Goal: Check status: Check status

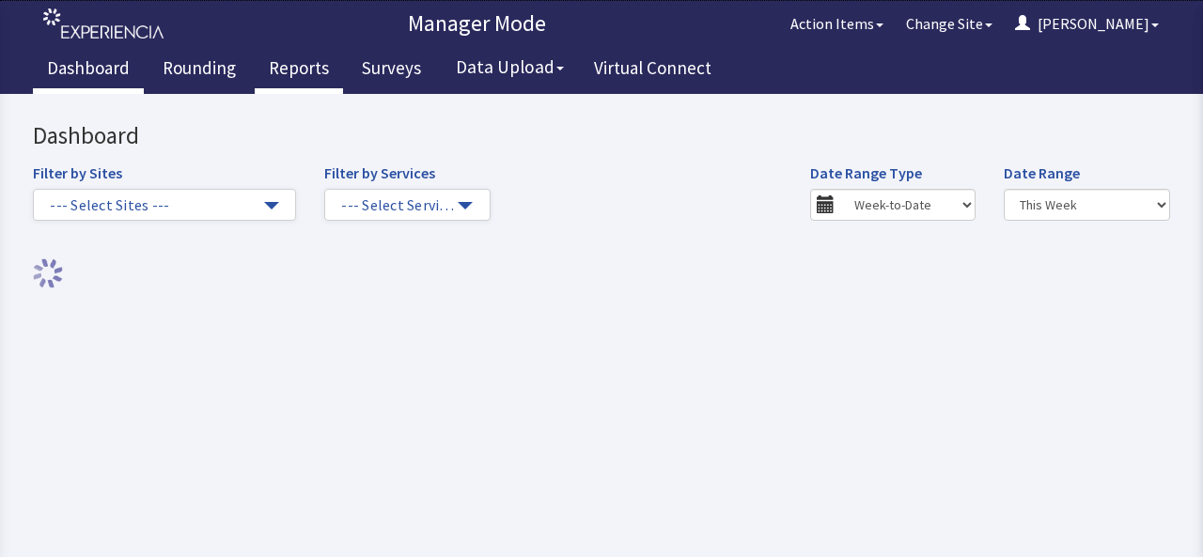
click at [299, 67] on link "Reports" at bounding box center [299, 70] width 88 height 47
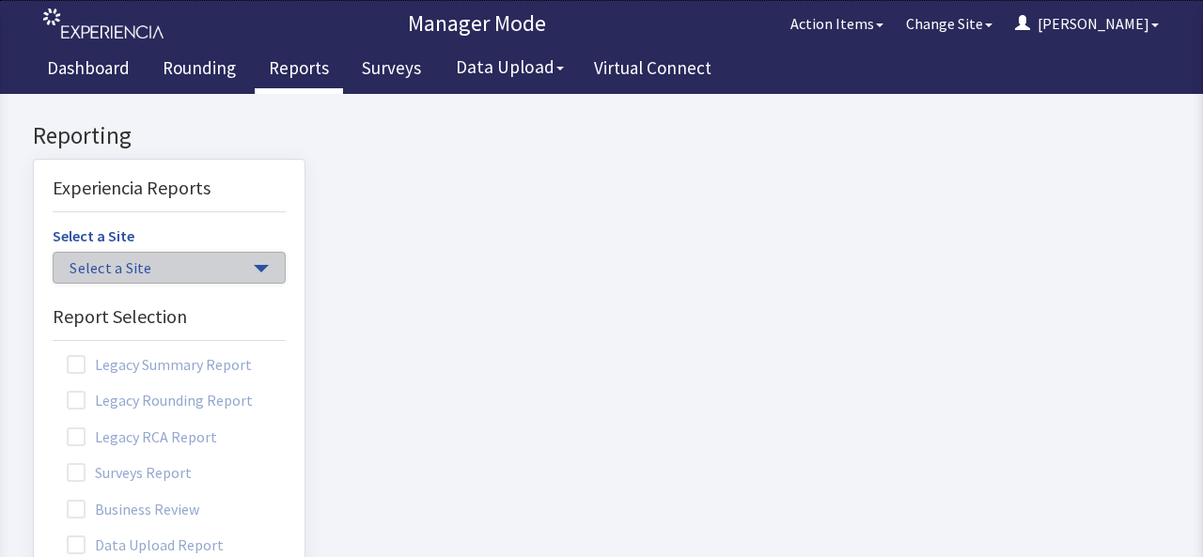
click at [214, 266] on span "Select a Site" at bounding box center [160, 269] width 180 height 22
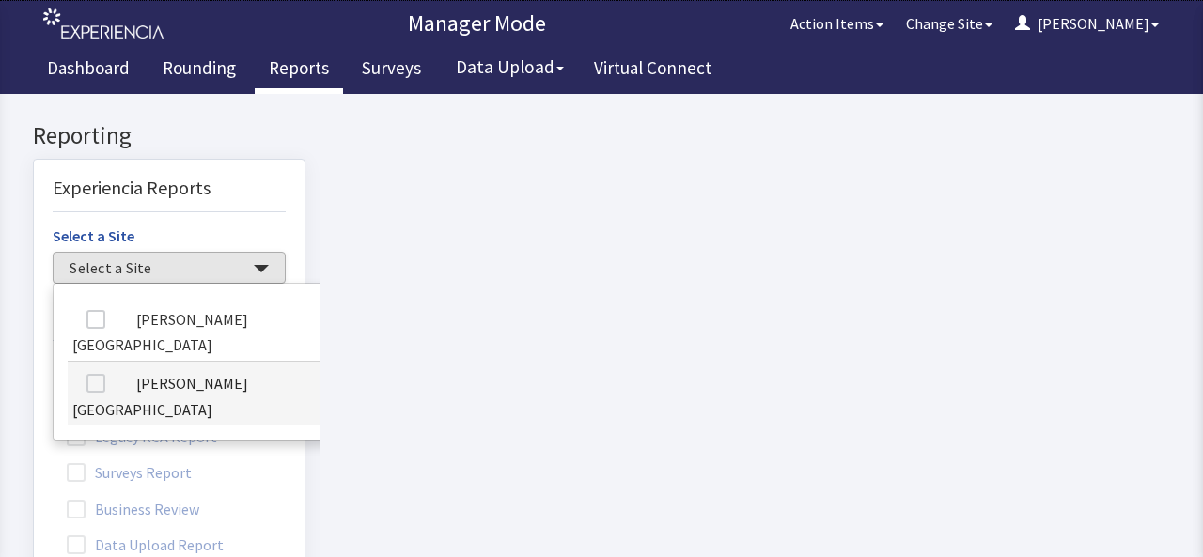
click at [221, 372] on link "[PERSON_NAME][GEOGRAPHIC_DATA]" at bounding box center [194, 394] width 252 height 64
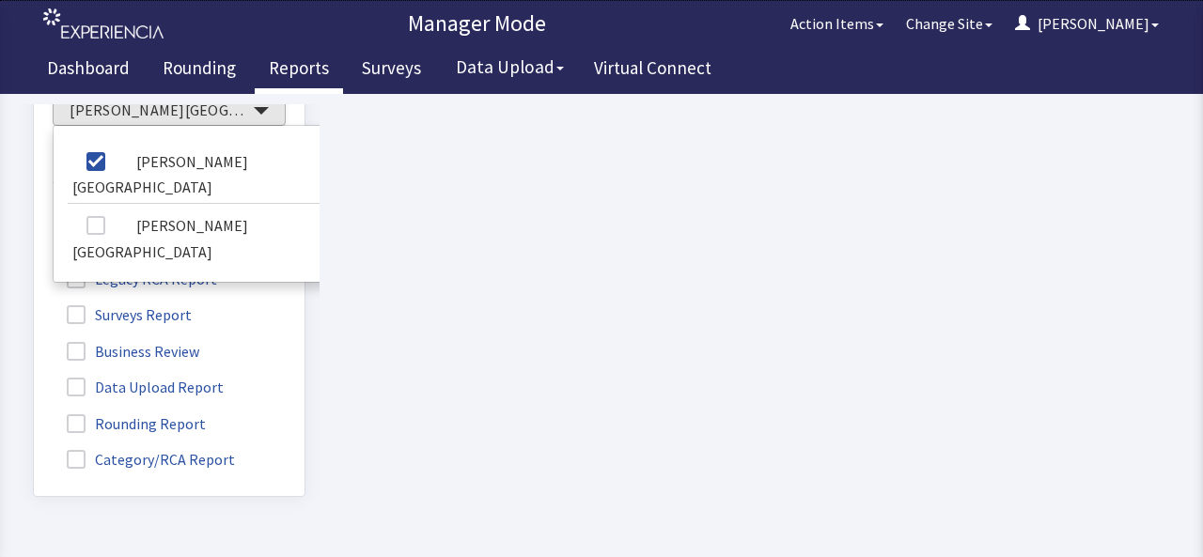
scroll to position [214, 0]
click at [172, 411] on label "Rounding Report" at bounding box center [139, 423] width 172 height 24
click at [34, 414] on input "Rounding Report" at bounding box center [34, 414] width 0 height 0
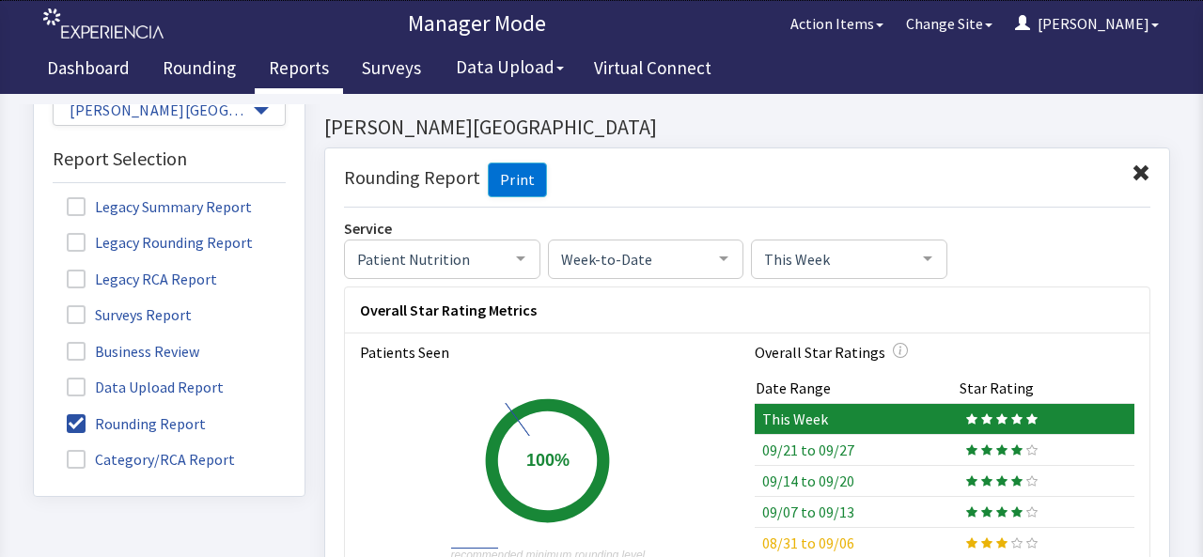
scroll to position [5, 0]
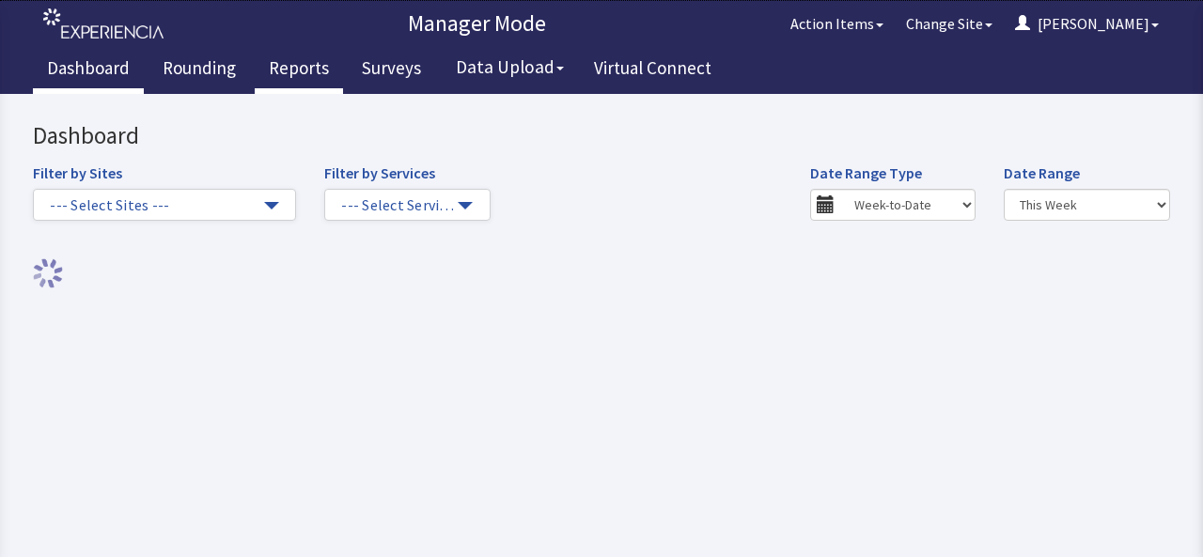
click at [285, 70] on link "Reports" at bounding box center [299, 70] width 88 height 47
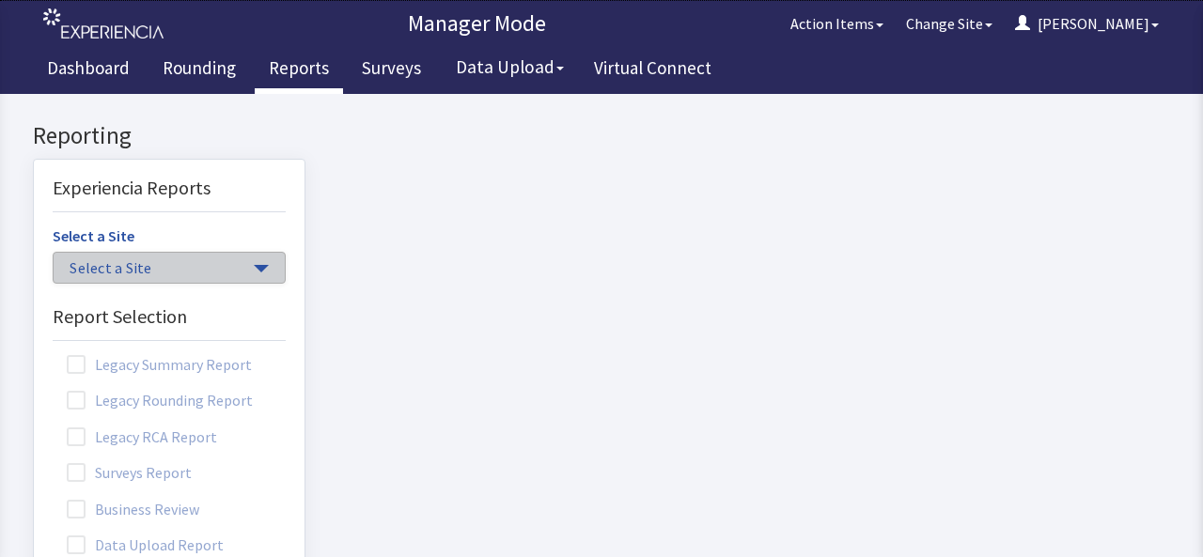
click at [256, 265] on button "Select a Site" at bounding box center [169, 268] width 233 height 32
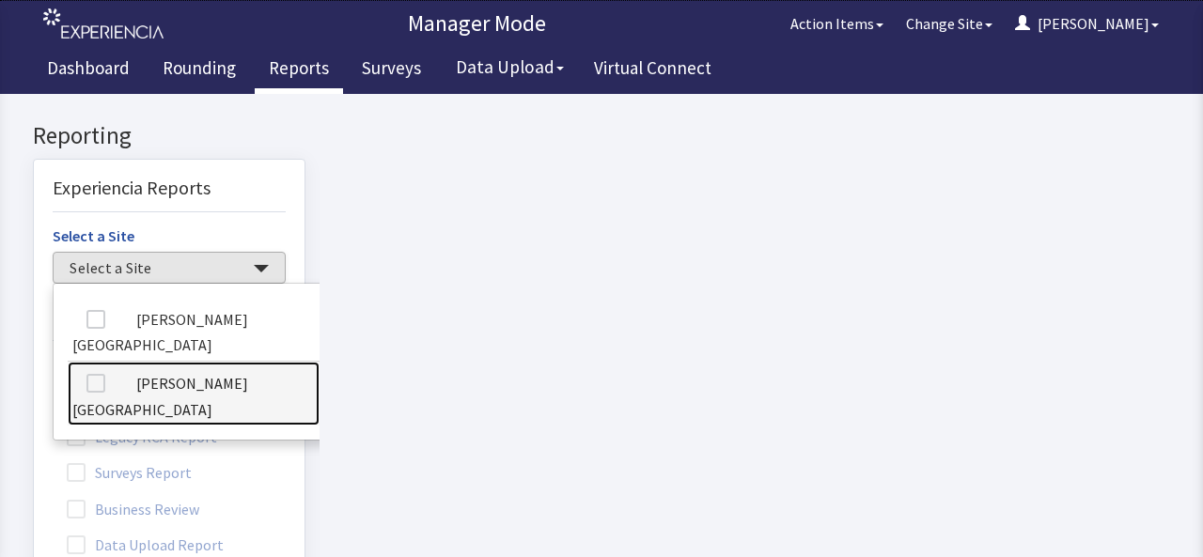
click at [235, 368] on link "[PERSON_NAME][GEOGRAPHIC_DATA]" at bounding box center [194, 394] width 252 height 64
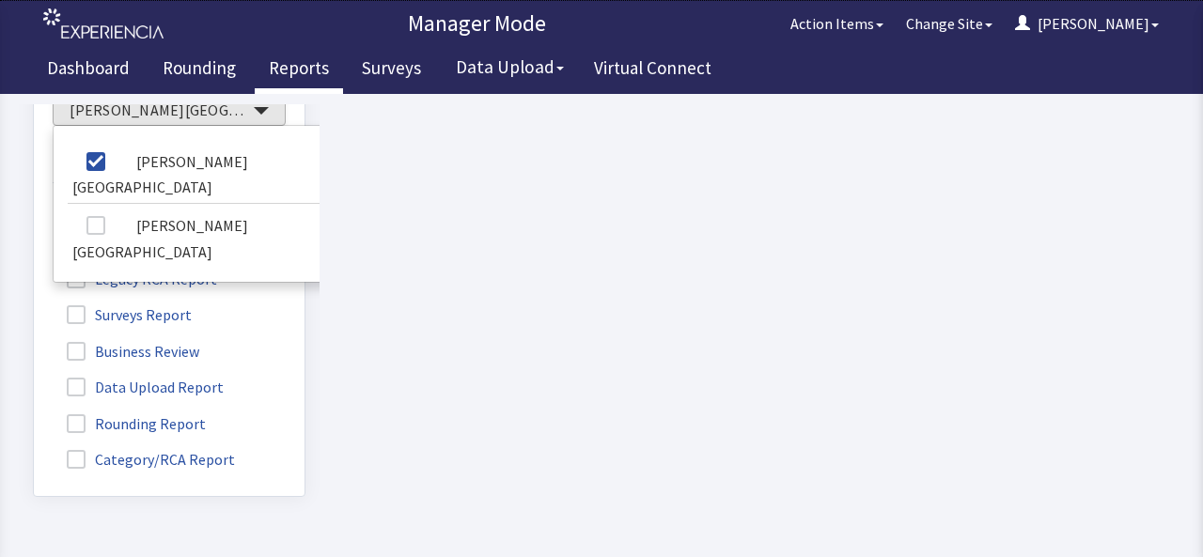
scroll to position [212, 0]
click at [177, 414] on label "Rounding Report" at bounding box center [139, 423] width 172 height 24
click at [34, 414] on input "Rounding Report" at bounding box center [34, 414] width 0 height 0
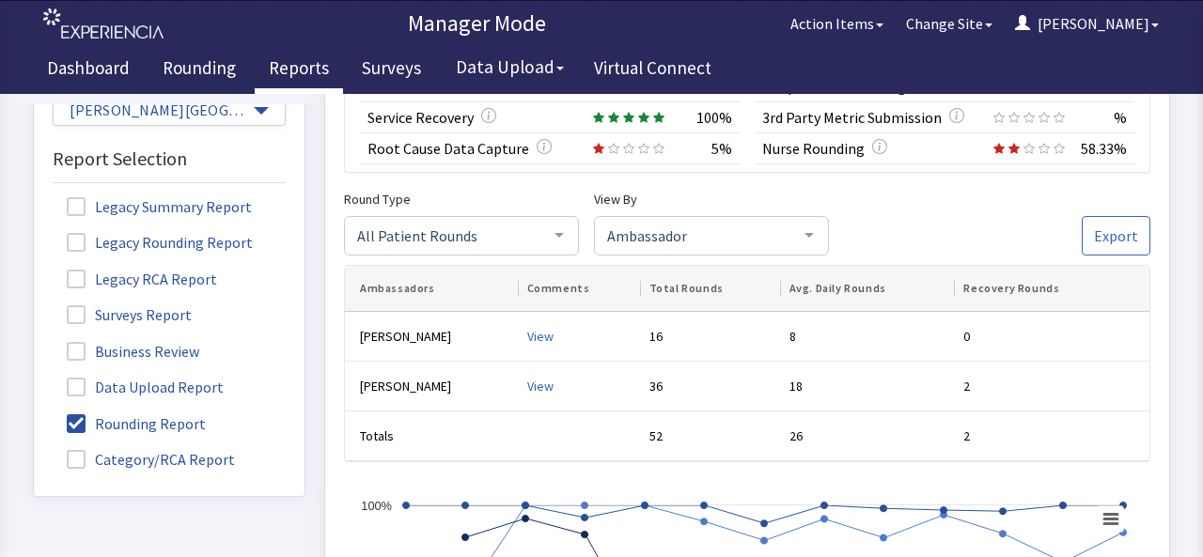
scroll to position [607, 0]
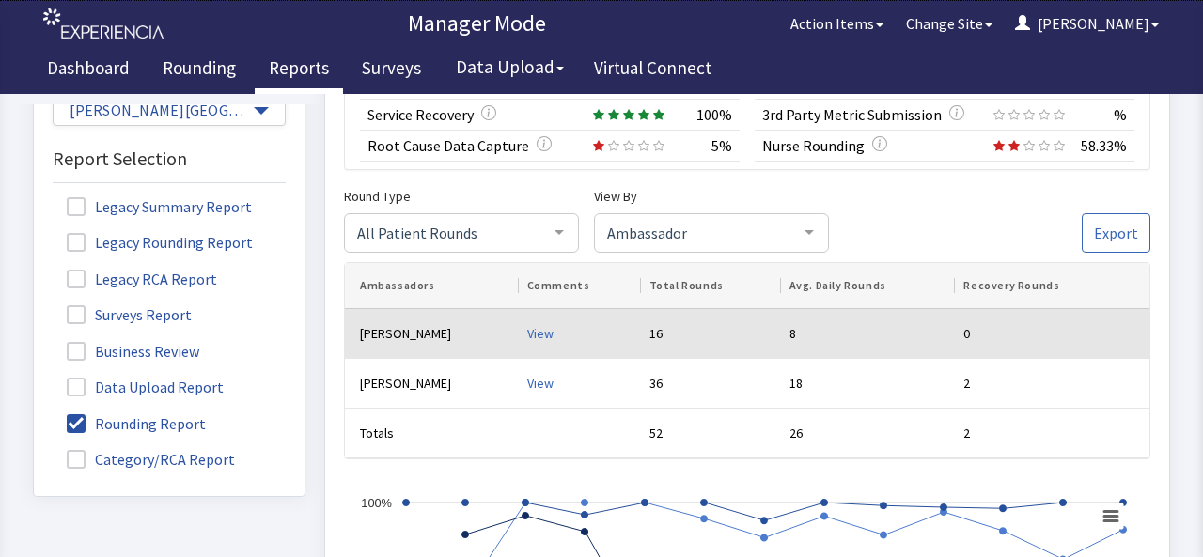
click at [528, 328] on div "View" at bounding box center [580, 334] width 107 height 19
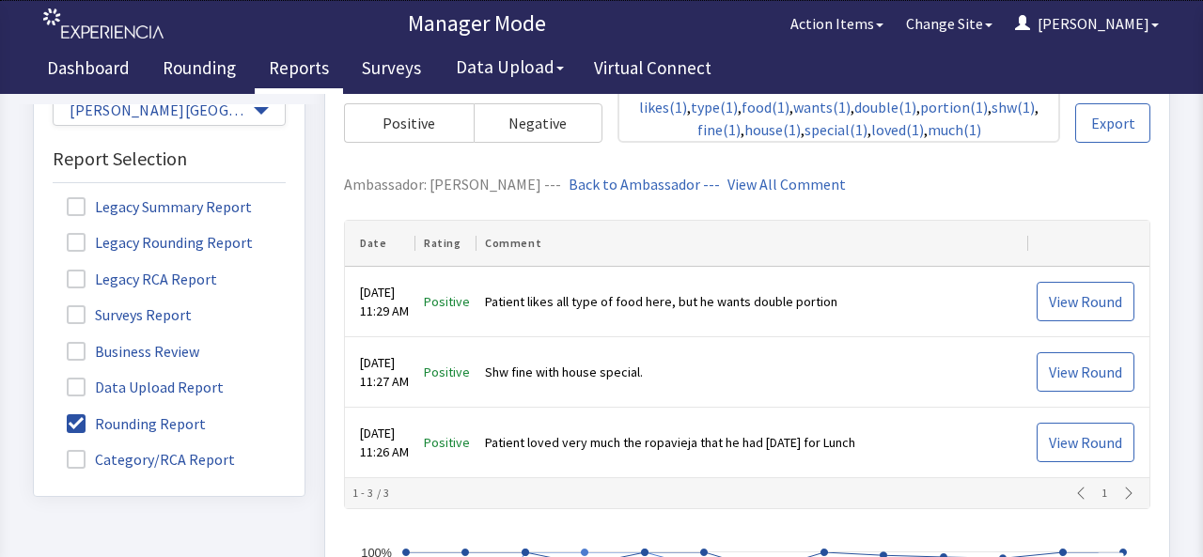
scroll to position [814, 0]
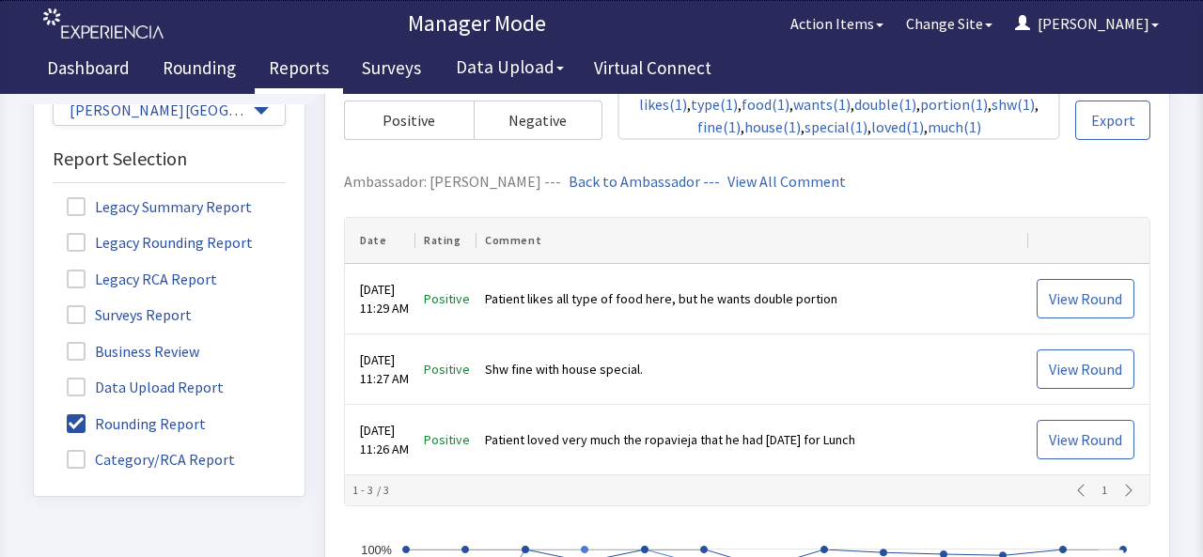
click at [1117, 484] on div "1" at bounding box center [1105, 491] width 74 height 15
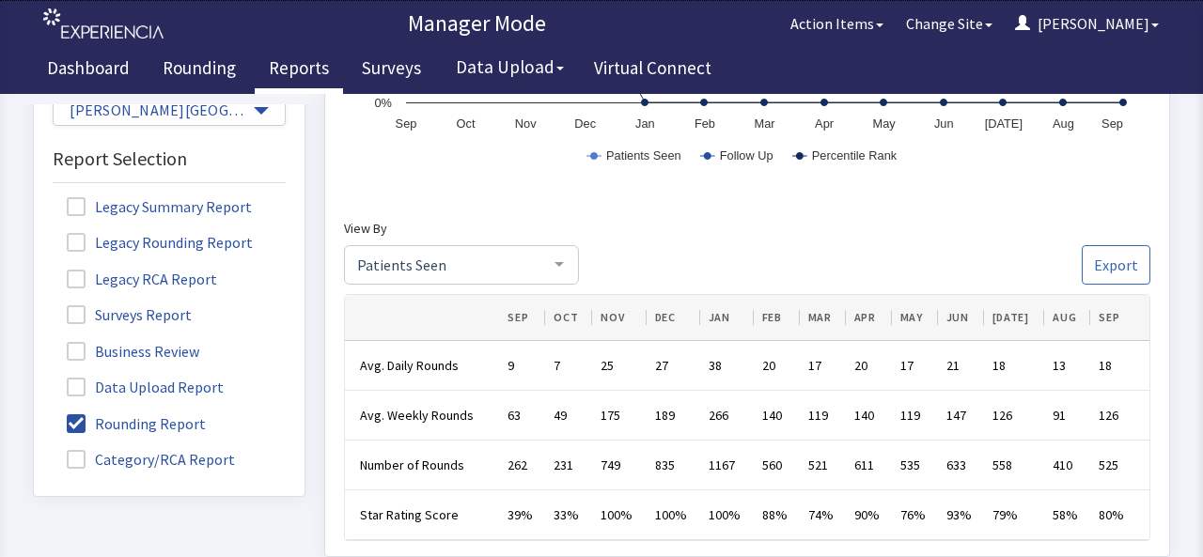
scroll to position [1401, 0]
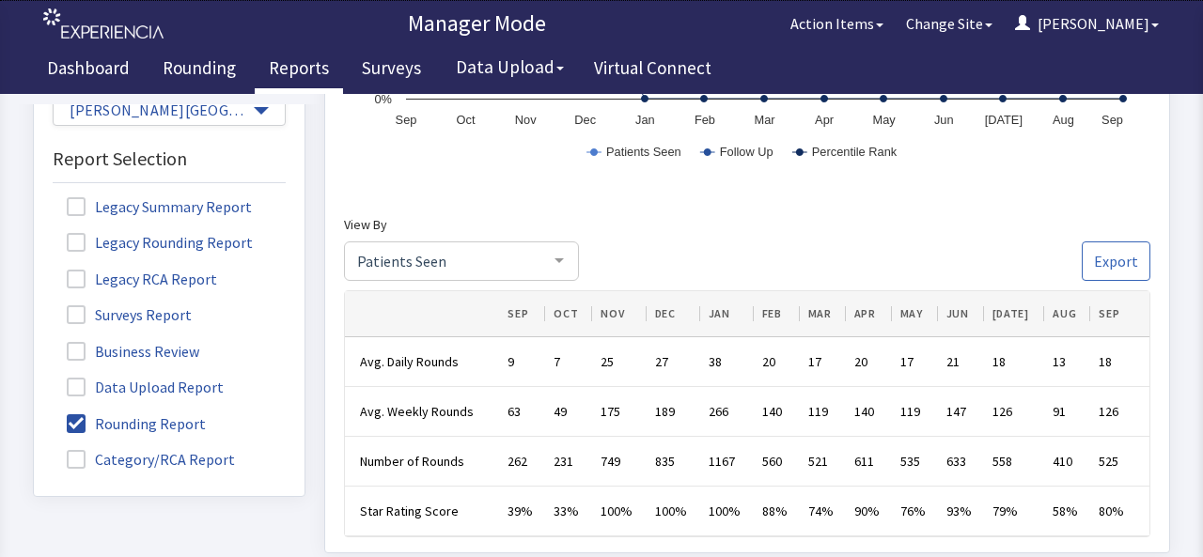
click at [558, 255] on div at bounding box center [560, 261] width 38 height 36
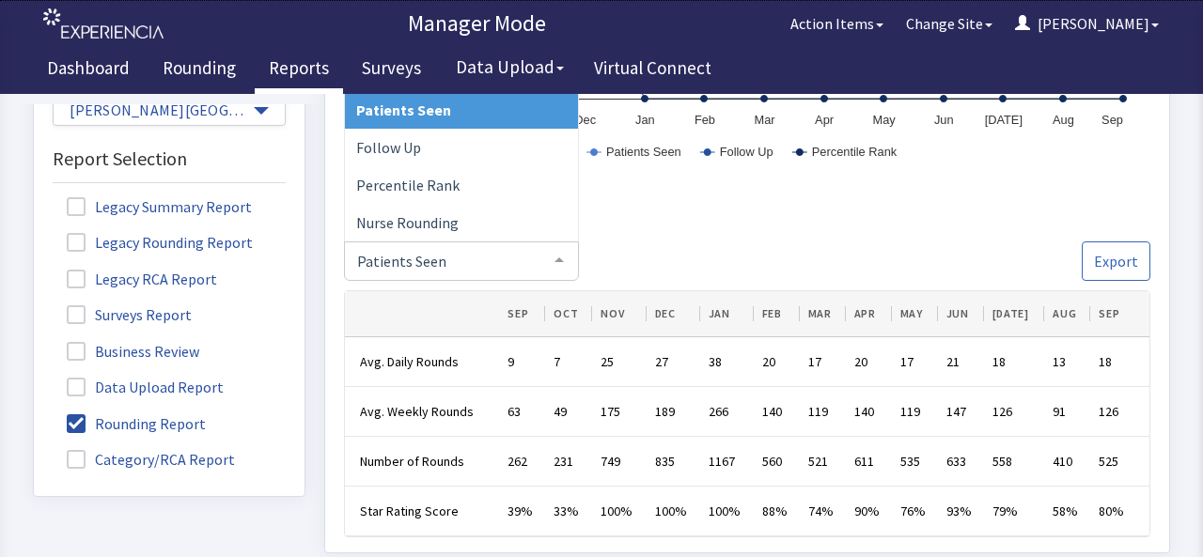
click at [471, 97] on span "Patients Seen" at bounding box center [461, 111] width 233 height 38
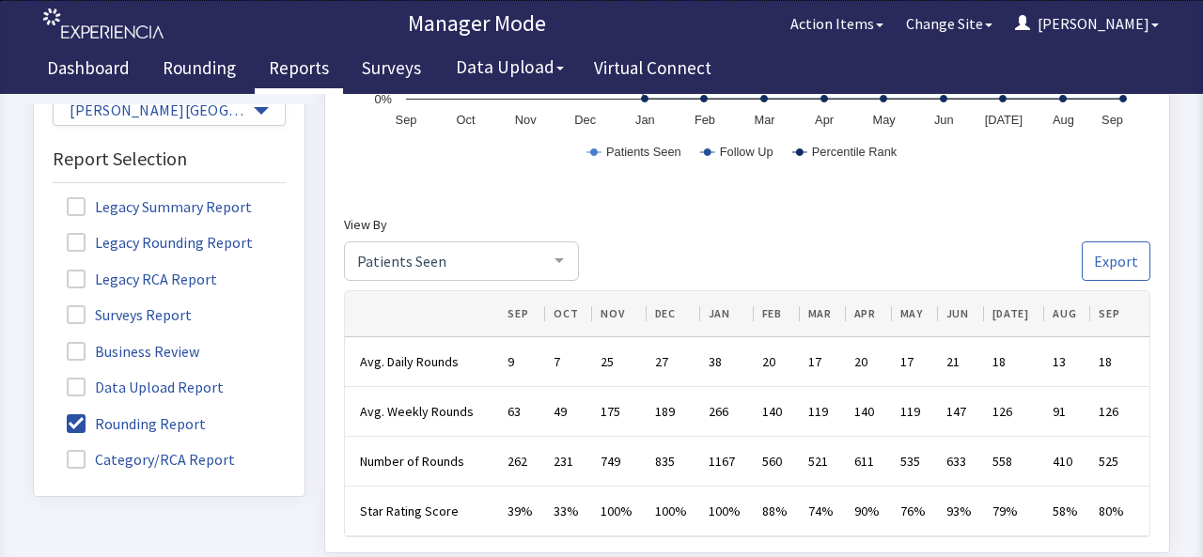
click at [1099, 307] on span "SEP" at bounding box center [1113, 314] width 28 height 15
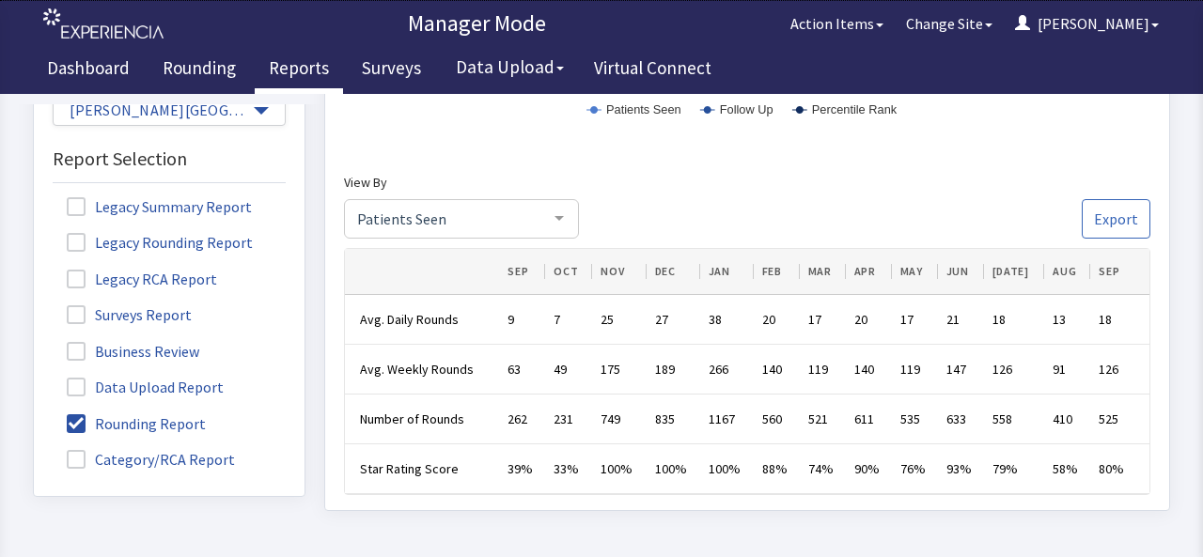
scroll to position [1446, 0]
